Goal: Transaction & Acquisition: Purchase product/service

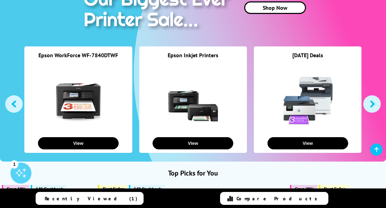
click at [72, 85] on link at bounding box center [78, 100] width 52 height 52
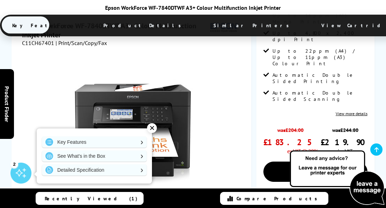
scroll to position [210, 0]
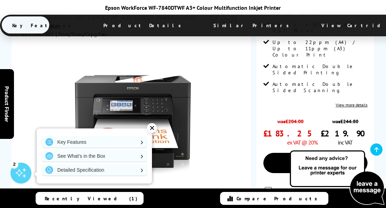
click at [153, 129] on div "✕" at bounding box center [152, 128] width 10 height 10
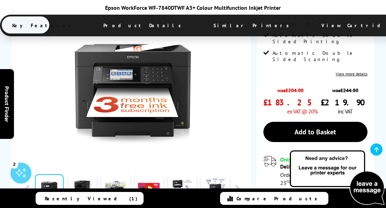
scroll to position [245, 0]
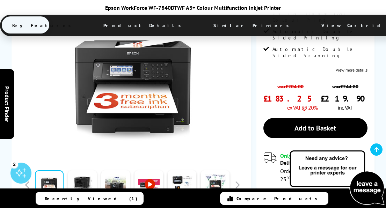
click at [151, 170] on link at bounding box center [149, 185] width 29 height 30
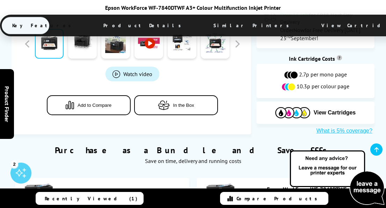
scroll to position [384, 0]
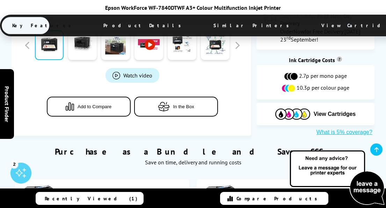
click at [80, 97] on button "Add to Compare" at bounding box center [89, 107] width 84 height 20
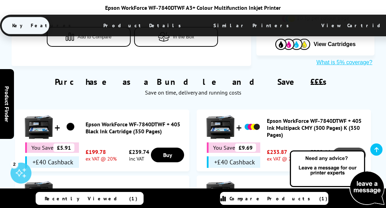
click at [354, 148] on link "Buy" at bounding box center [348, 155] width 33 height 15
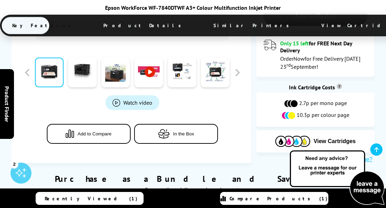
scroll to position [349, 0]
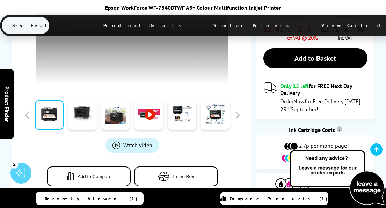
click at [98, 27] on span "Product Details" at bounding box center [144, 25] width 102 height 17
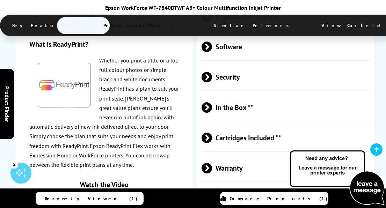
scroll to position [1823, 0]
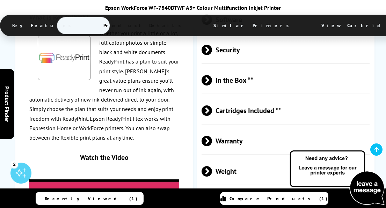
click at [212, 197] on span at bounding box center [212, 202] width 0 height 10
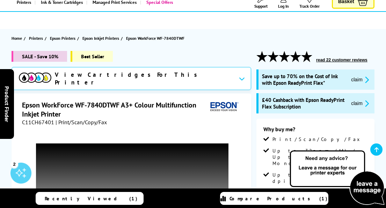
scroll to position [70, 0]
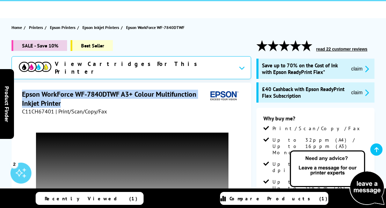
drag, startPoint x: 60, startPoint y: 88, endPoint x: 23, endPoint y: 79, distance: 38.3
click at [23, 90] on h1 "Epson WorkForce WF-7840DTWF A3+ Colour Multifunction Inkjet Printer" at bounding box center [115, 99] width 186 height 18
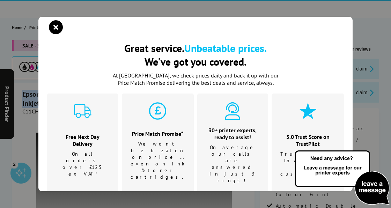
drag, startPoint x: 23, startPoint y: 79, endPoint x: 29, endPoint y: 80, distance: 6.2
drag, startPoint x: 29, startPoint y: 80, endPoint x: 55, endPoint y: 30, distance: 56.9
click at [54, 28] on icon "close modal" at bounding box center [56, 27] width 14 height 14
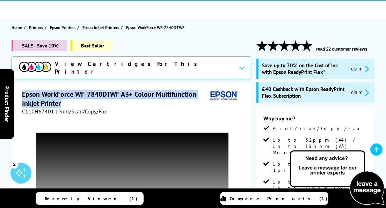
drag, startPoint x: 22, startPoint y: 79, endPoint x: 78, endPoint y: 92, distance: 56.7
click at [78, 92] on h1 "Epson WorkForce WF-7840DTWF A3+ Colour Multifunction Inkjet Printer" at bounding box center [115, 99] width 186 height 18
drag, startPoint x: 78, startPoint y: 92, endPoint x: 53, endPoint y: 91, distance: 24.1
copy h1 "Epson WorkForce WF-7840DTWF A3+ Colour Multifunction Inkjet Printer"
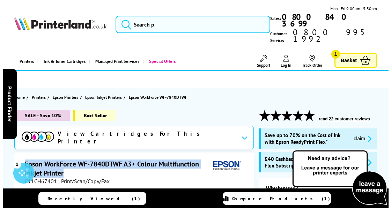
scroll to position [35, 0]
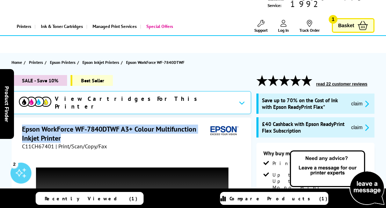
click at [110, 199] on span "Recently Viewed (1)" at bounding box center [91, 199] width 93 height 6
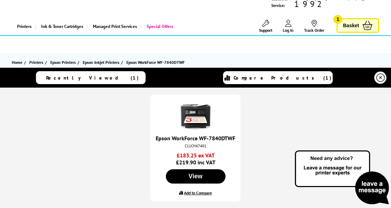
click at [108, 153] on div "Epson WorkForce WF-7840DTWF C11CH67401 £183.25 ex VAT £219.90 inc VAT View Add …" at bounding box center [195, 148] width 391 height 121
click at [182, 139] on link "Epson WorkForce WF-7840DTWF" at bounding box center [196, 138] width 80 height 7
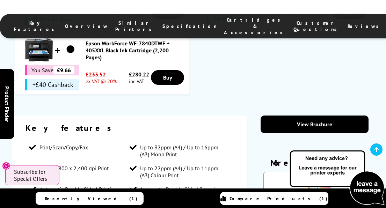
scroll to position [734, 0]
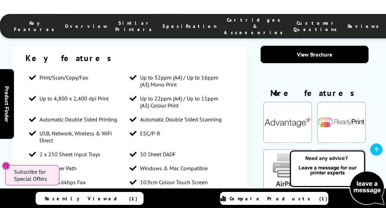
click at [118, 22] on span "Similar Printers" at bounding box center [135, 26] width 40 height 13
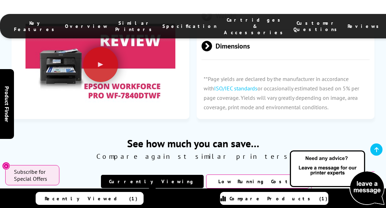
scroll to position [2013, 0]
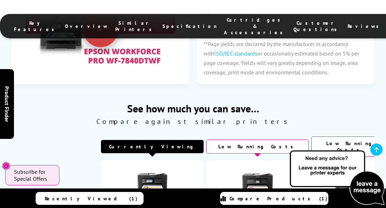
drag, startPoint x: 290, startPoint y: 111, endPoint x: 278, endPoint y: 111, distance: 11.5
click at [278, 160] on td "Epson WorkForce WF-7830DTWF" at bounding box center [257, 194] width 103 height 69
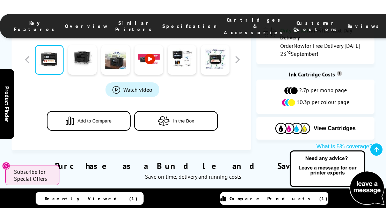
scroll to position [0, 0]
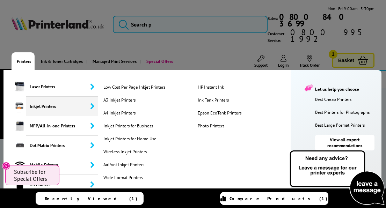
click at [44, 97] on span "Inkjet Printers" at bounding box center [62, 107] width 72 height 20
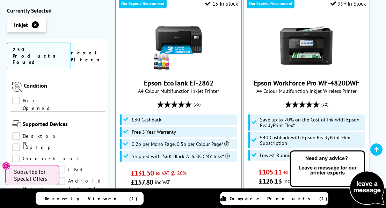
scroll to position [559, 0]
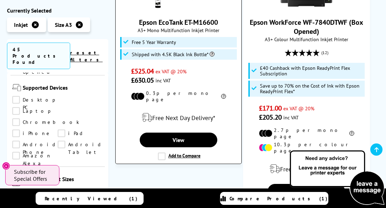
scroll to position [1747, 0]
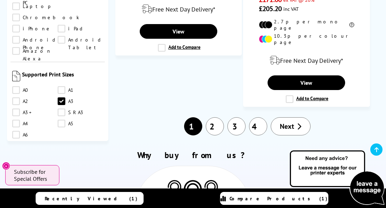
click at [302, 117] on link "Next" at bounding box center [291, 126] width 40 height 18
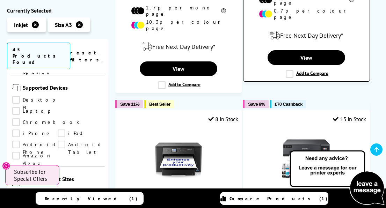
scroll to position [804, 0]
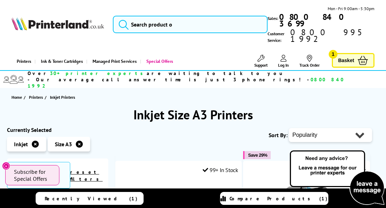
click at [354, 128] on select "Popularity Rating Price - Low to High Price - High to Low Running Costs - Low t…" at bounding box center [330, 135] width 83 height 14
select select "Price Ascending"
click at [289, 128] on select "Popularity Rating Price - Low to High Price - High to Low Running Costs - Low t…" at bounding box center [330, 135] width 83 height 14
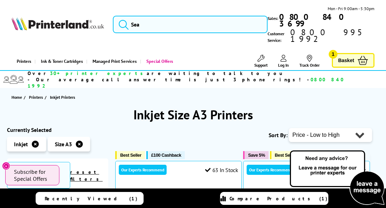
click at [342, 56] on span "Basket" at bounding box center [346, 60] width 16 height 9
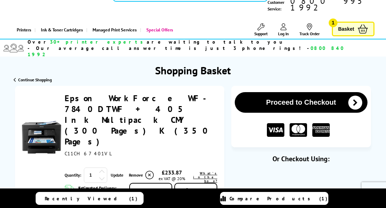
scroll to position [70, 0]
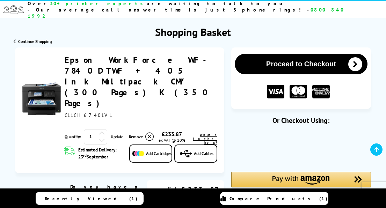
click at [105, 55] on link "Epson WorkForce WF-7840DTWF + 405 Ink Multipack CMY (300 Pages) K (350 Pages)" at bounding box center [140, 82] width 150 height 54
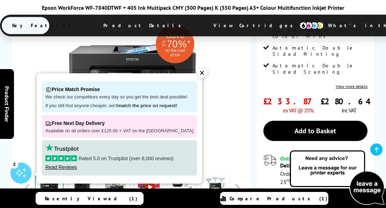
scroll to position [245, 0]
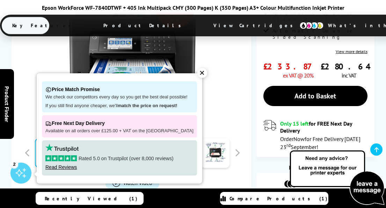
click at [199, 74] on div "✕" at bounding box center [202, 73] width 10 height 10
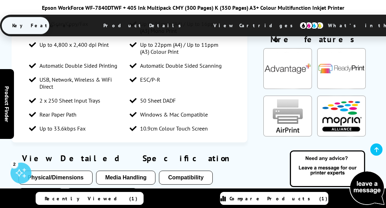
scroll to position [524, 0]
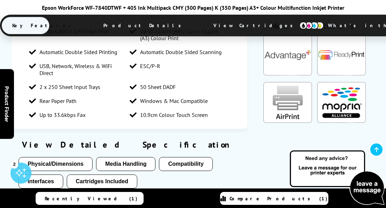
click at [59, 157] on button "Physical/Dimensions" at bounding box center [56, 164] width 74 height 14
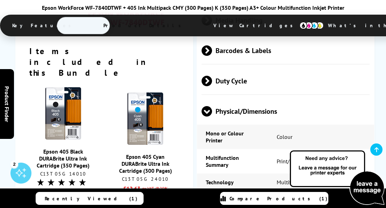
scroll to position [1293, 0]
